Goal: Check status: Check status

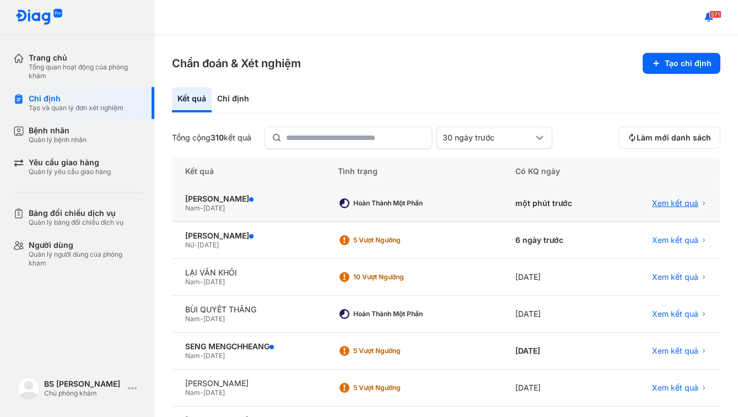
click at [655, 206] on span "Xem kết quả" at bounding box center [675, 203] width 46 height 10
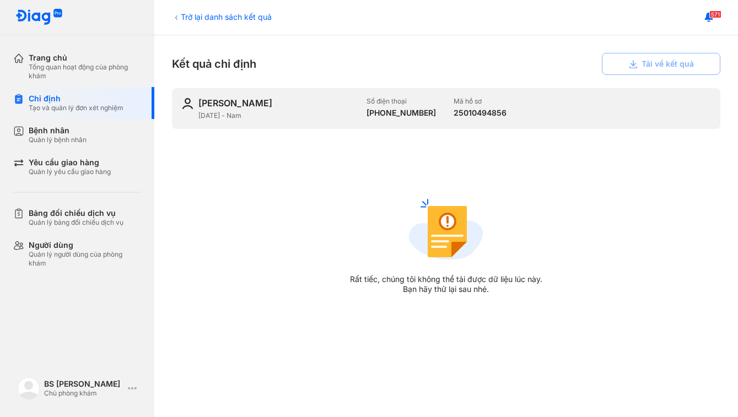
click at [442, 234] on img at bounding box center [445, 233] width 77 height 77
click at [452, 230] on img at bounding box center [445, 233] width 77 height 77
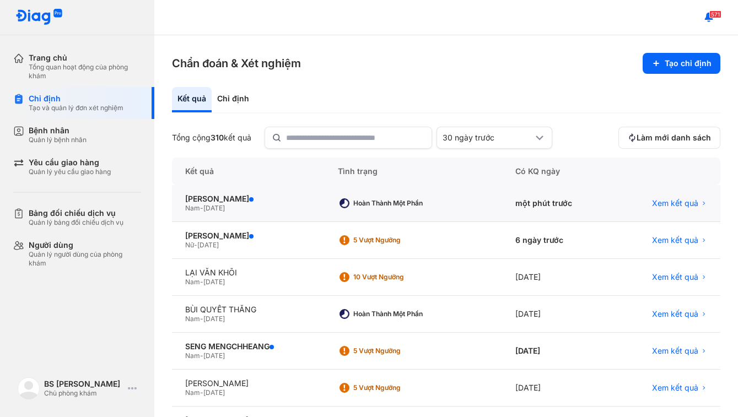
click at [343, 206] on use at bounding box center [344, 203] width 10 height 10
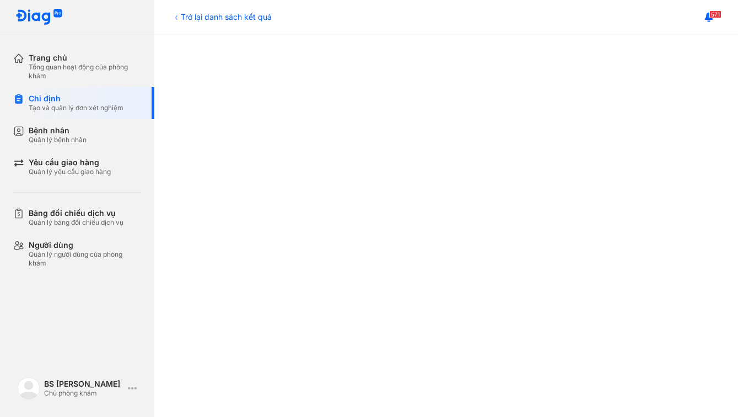
scroll to position [464, 0]
